Goal: Task Accomplishment & Management: Use online tool/utility

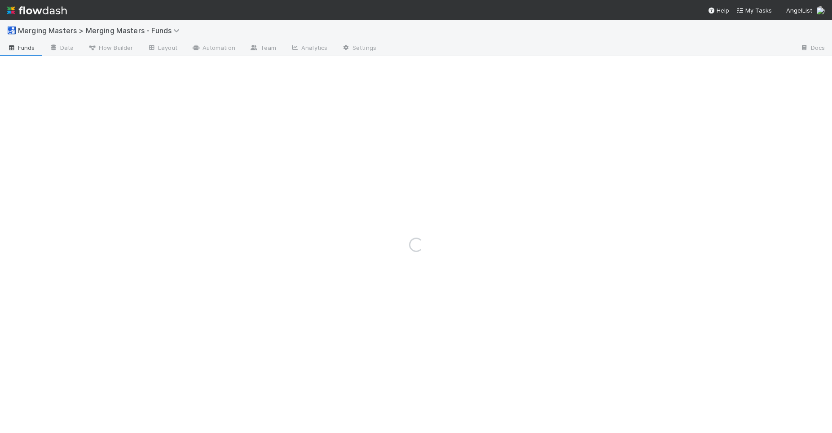
click at [37, 9] on img at bounding box center [37, 10] width 60 height 15
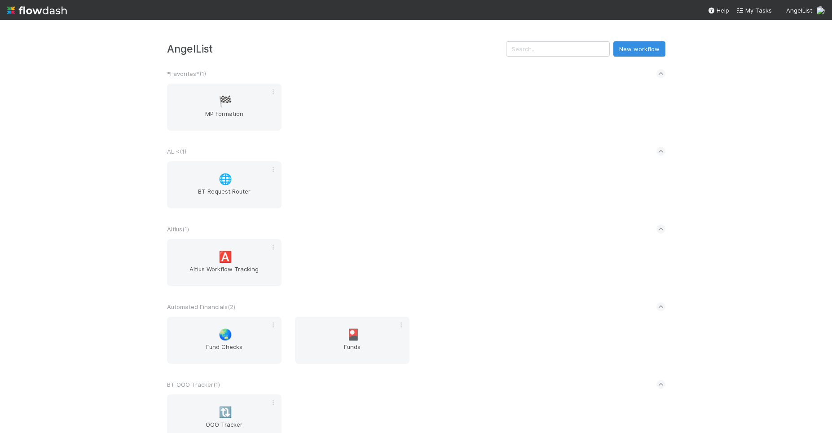
click at [112, 233] on div "AngelList New workflow *Favorites* ( 1 ) 🏁 MP Formation AL < ( 1 ) 🌐 BT Request…" at bounding box center [416, 226] width 832 height 413
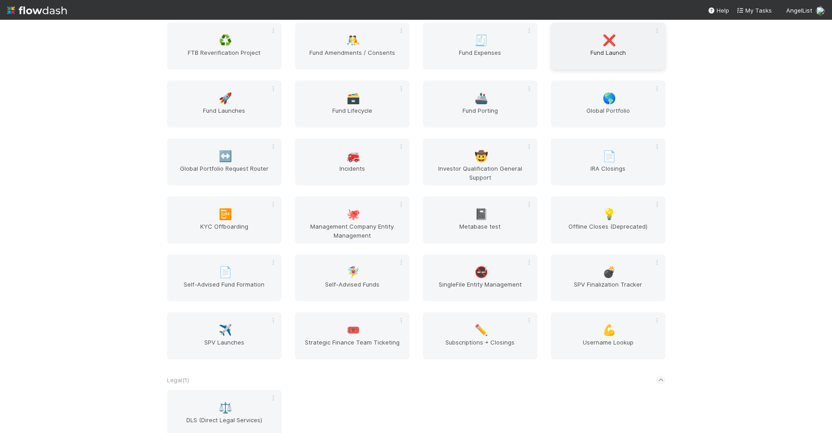
scroll to position [1748, 0]
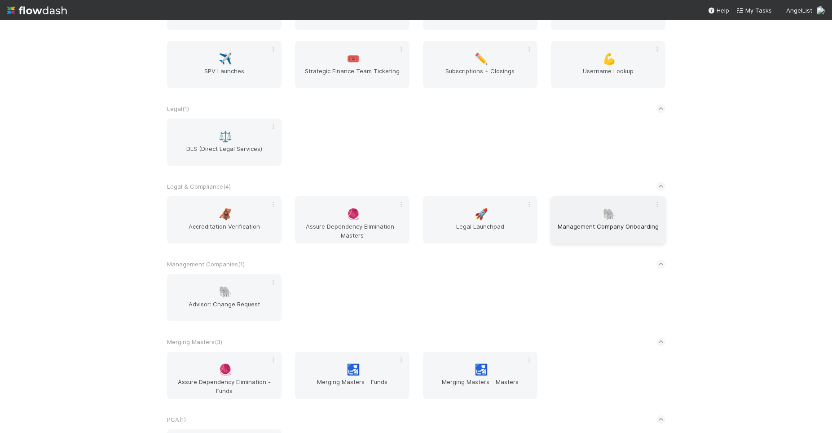
click at [600, 233] on span "Management Company Onboarding" at bounding box center [608, 231] width 107 height 18
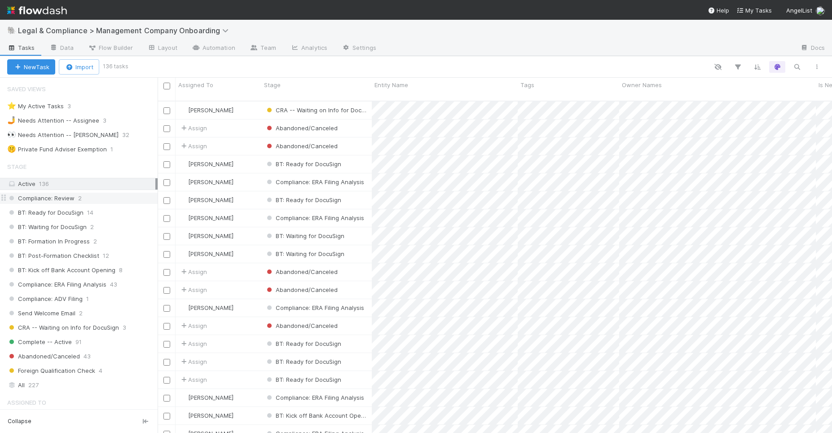
click at [38, 196] on span "Compliance: Review" at bounding box center [40, 198] width 67 height 11
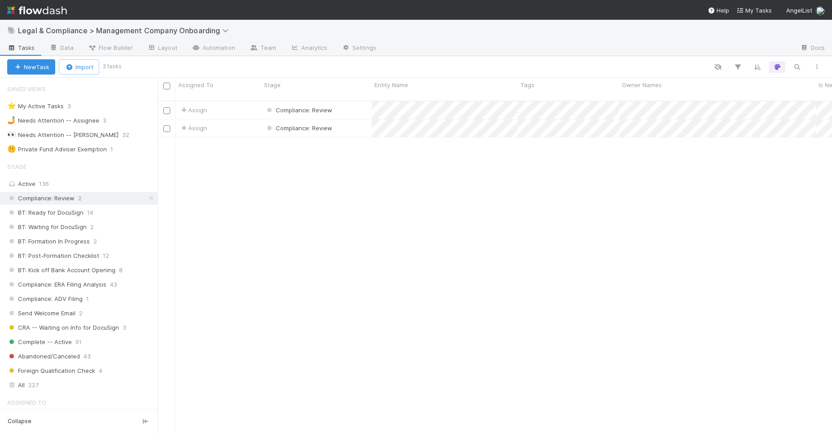
scroll to position [333, 668]
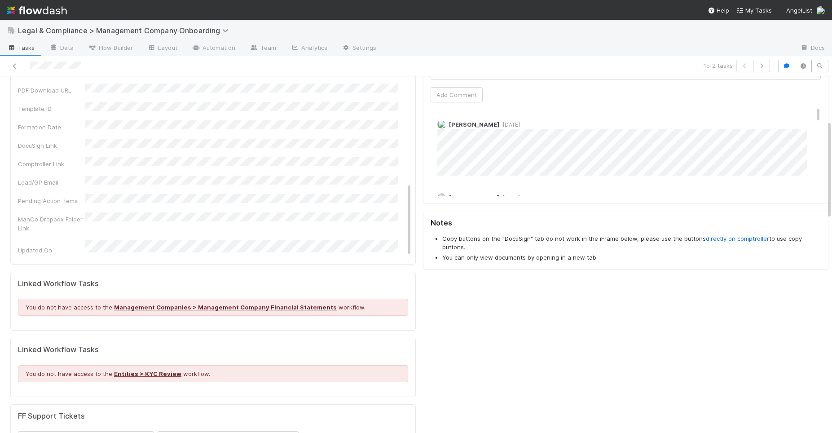
scroll to position [159, 0]
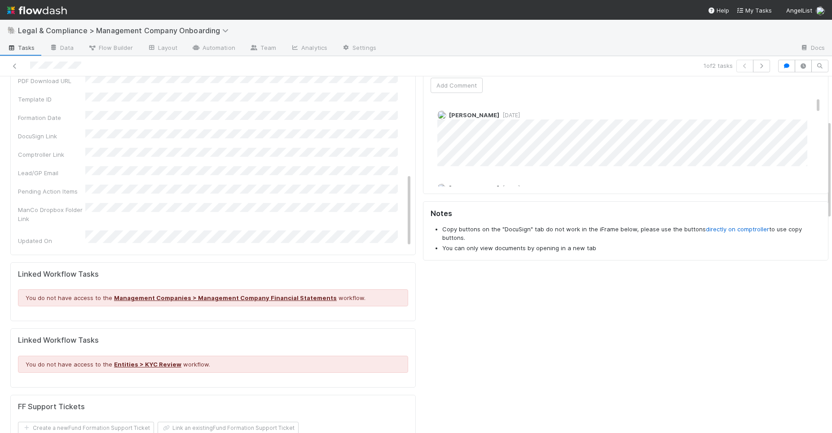
click at [460, 300] on div "Comments Attach files: Choose or drag and drop file(s) Add Comment [PERSON_NAME…" at bounding box center [625, 198] width 413 height 509
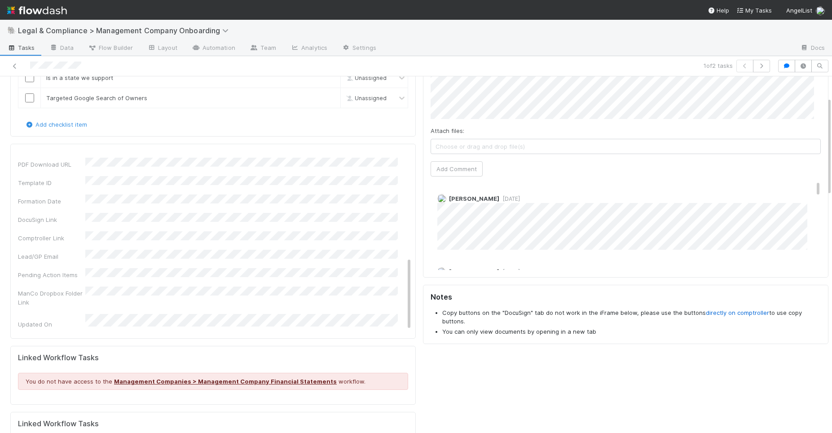
scroll to position [20, 0]
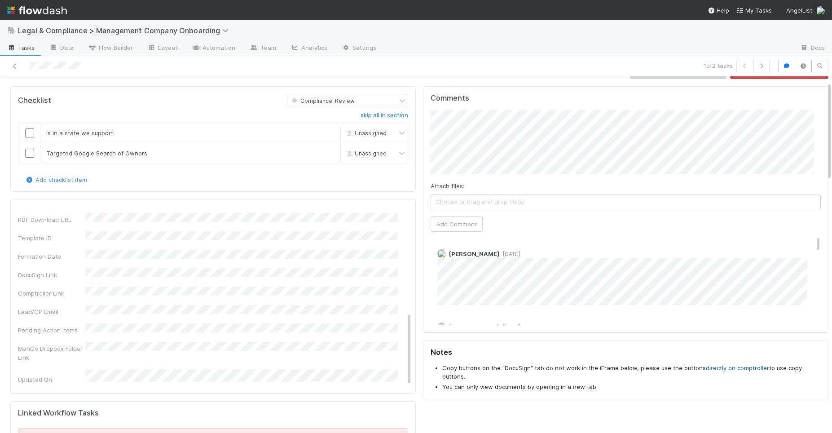
click at [419, 280] on div "Comments Attach files: Choose or drag and drop file(s) Add Comment [PERSON_NAME…" at bounding box center [625, 337] width 413 height 509
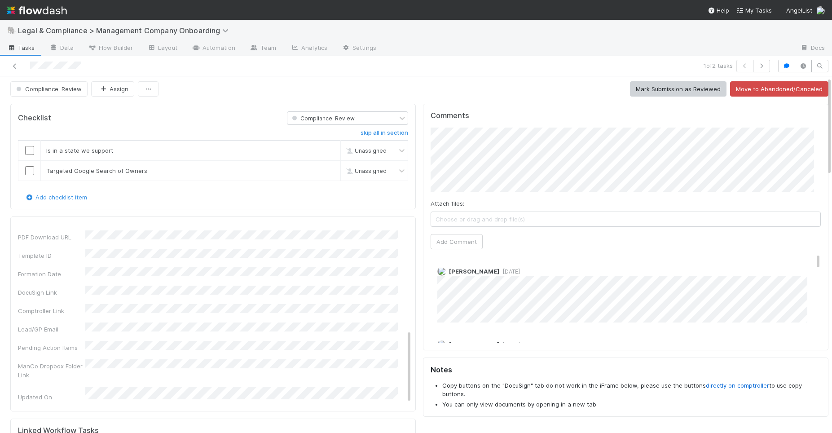
scroll to position [0, 0]
